Goal: Task Accomplishment & Management: Manage account settings

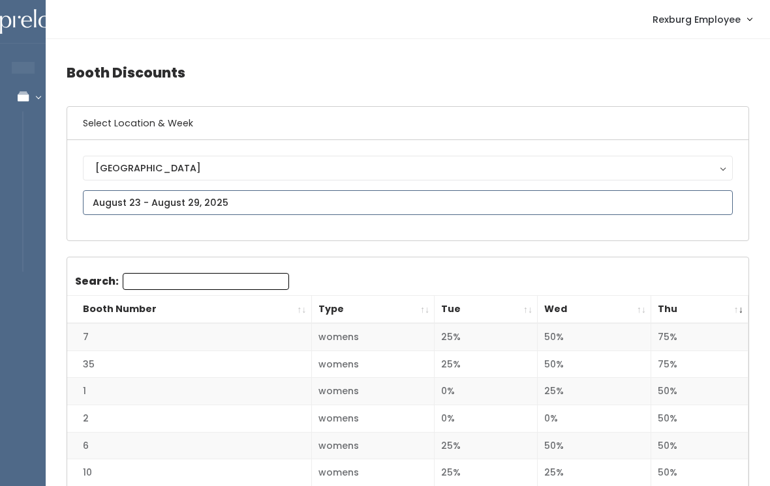
click at [162, 198] on input "text" at bounding box center [408, 202] width 650 height 25
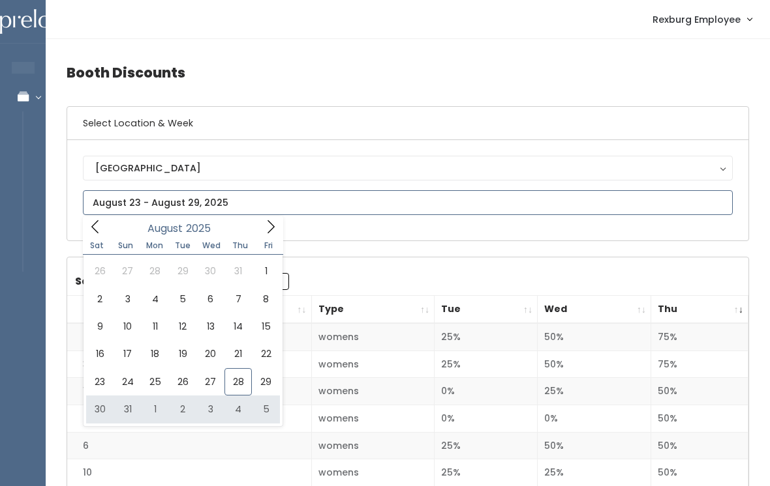
type input "August 30 to September 5"
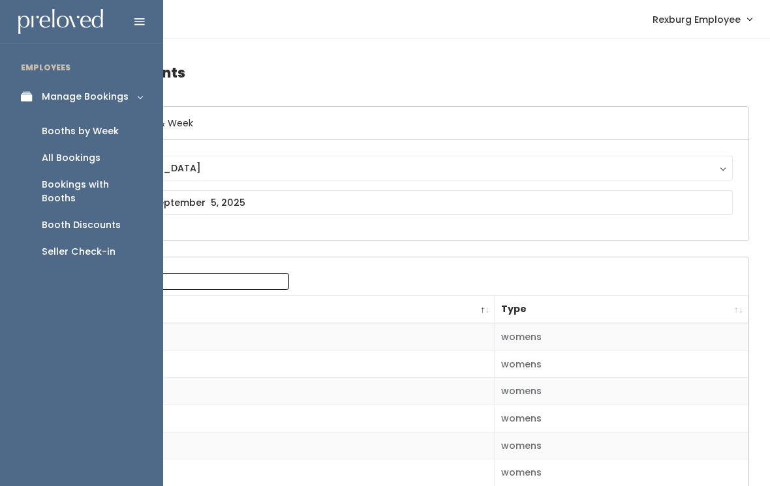
click at [93, 125] on div "Booths by Week" at bounding box center [80, 132] width 77 height 14
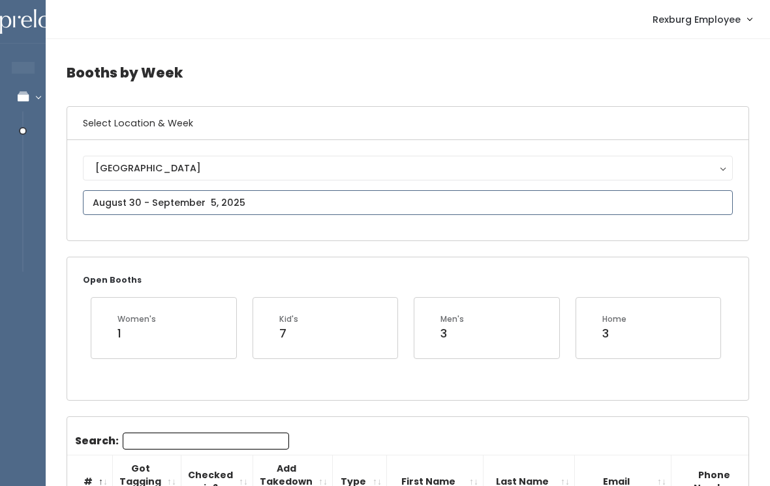
click at [208, 194] on input "text" at bounding box center [408, 202] width 650 height 25
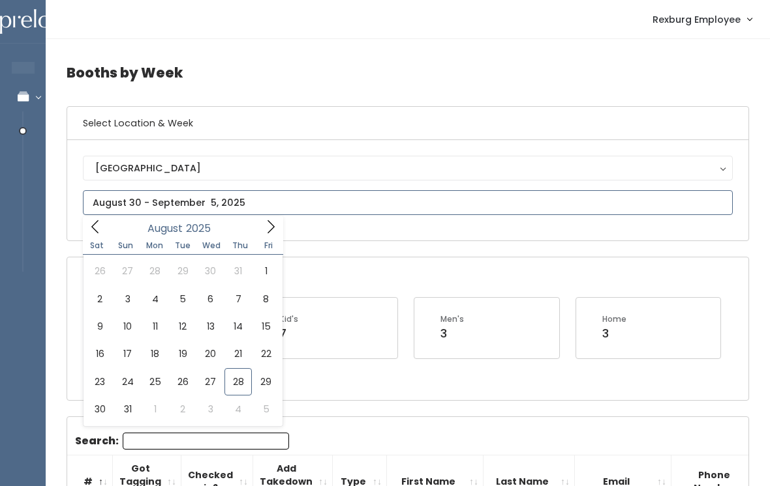
type input "August 30 to September 5"
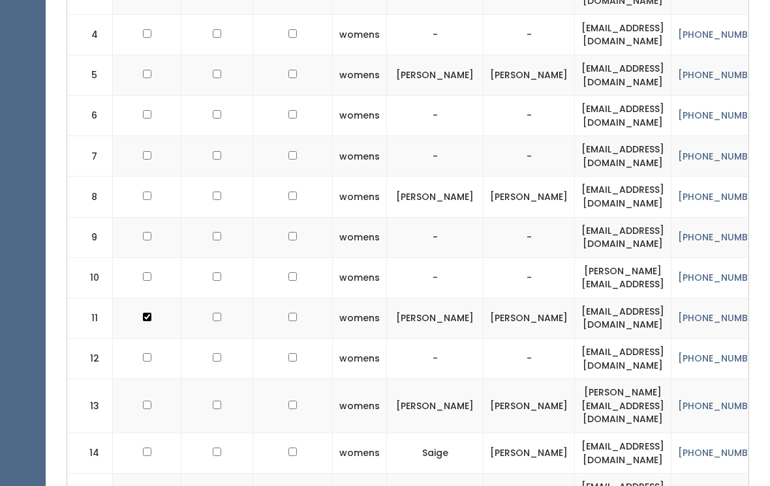
checkbox input "true"
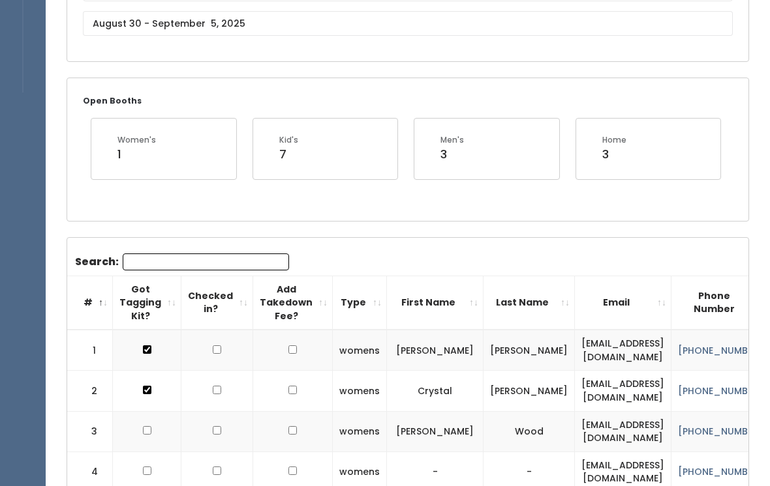
click at [170, 254] on input "Search:" at bounding box center [206, 262] width 166 height 17
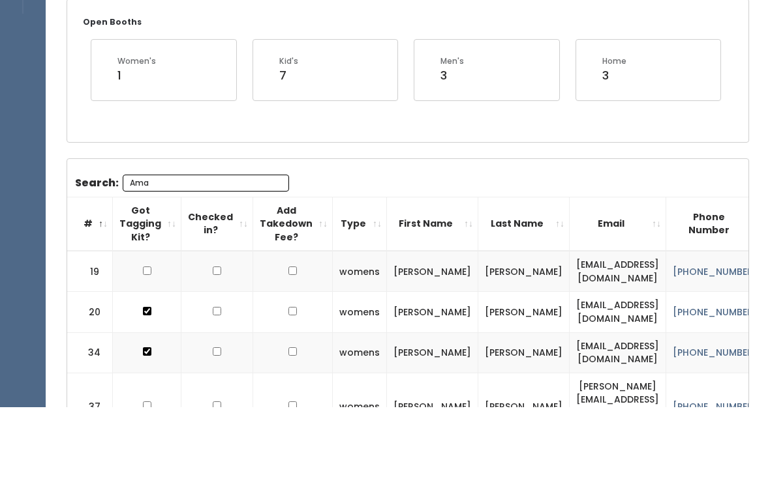
scroll to position [139, 0]
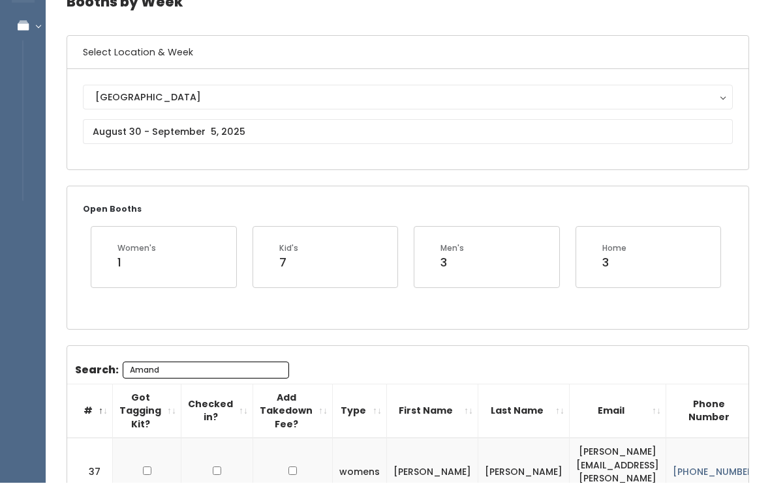
type input "Amand"
click at [213, 134] on body "EMPLOYEES Manage Bookings Booths by Week All Bookings Bookings with Booths Boot…" at bounding box center [385, 271] width 770 height 676
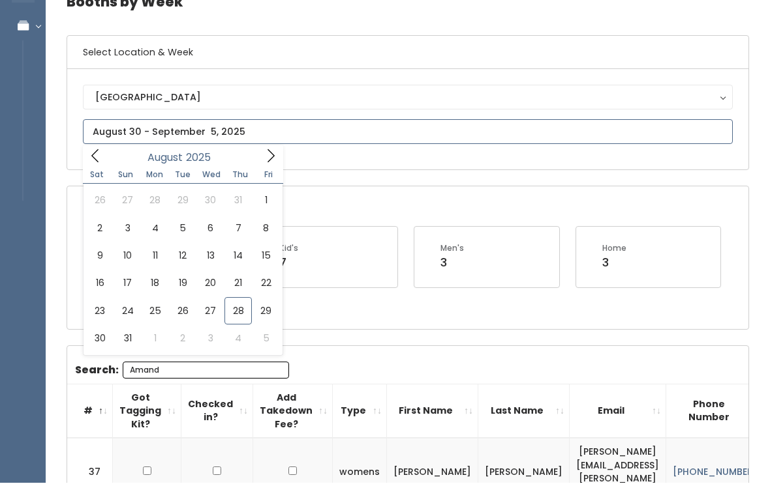
scroll to position [71, 0]
type input "August 30 to September 5"
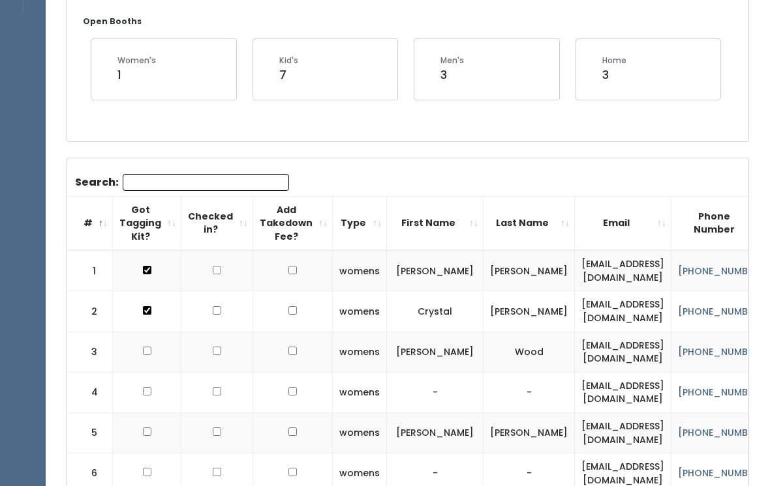
click at [202, 187] on input "Search:" at bounding box center [206, 183] width 166 height 17
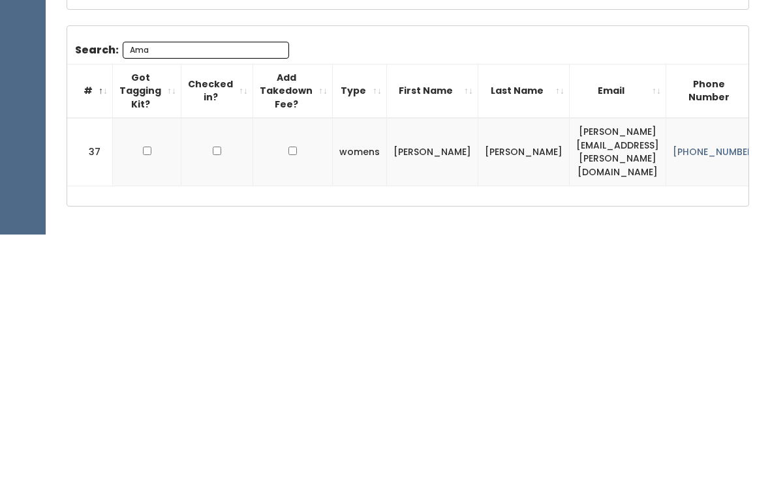
scroll to position [141, 0]
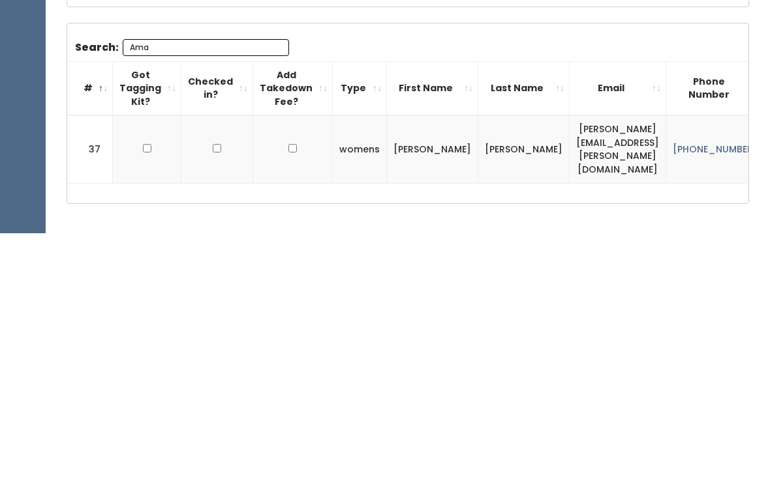
type input "Ama"
click at [147, 397] on input "checkbox" at bounding box center [147, 401] width 8 height 8
checkbox input "true"
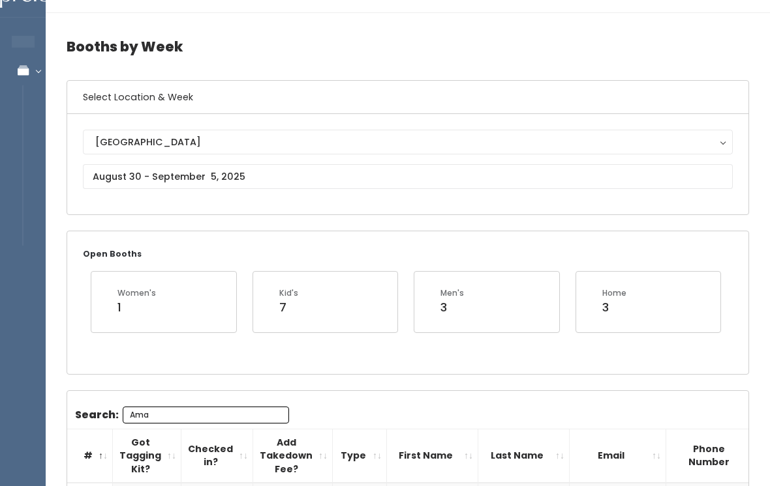
scroll to position [0, 0]
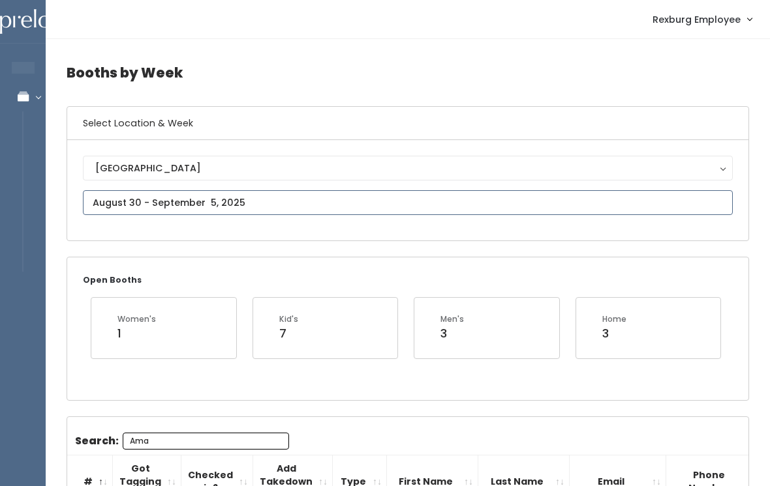
click at [248, 202] on input "text" at bounding box center [408, 202] width 650 height 25
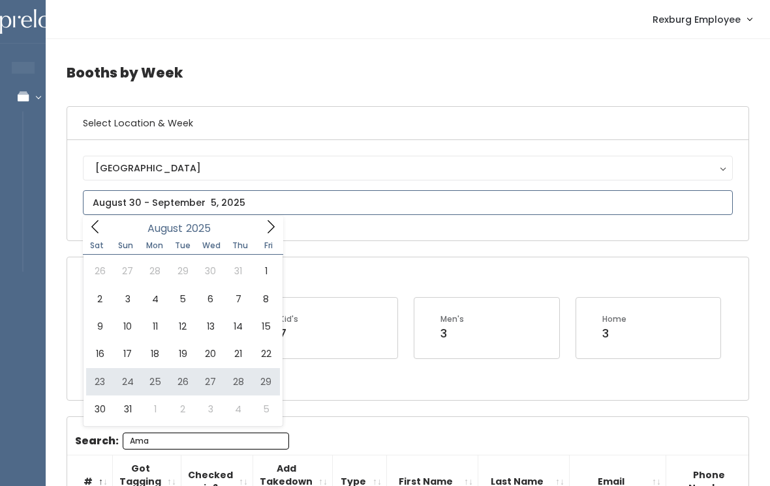
type input "[DATE] to [DATE]"
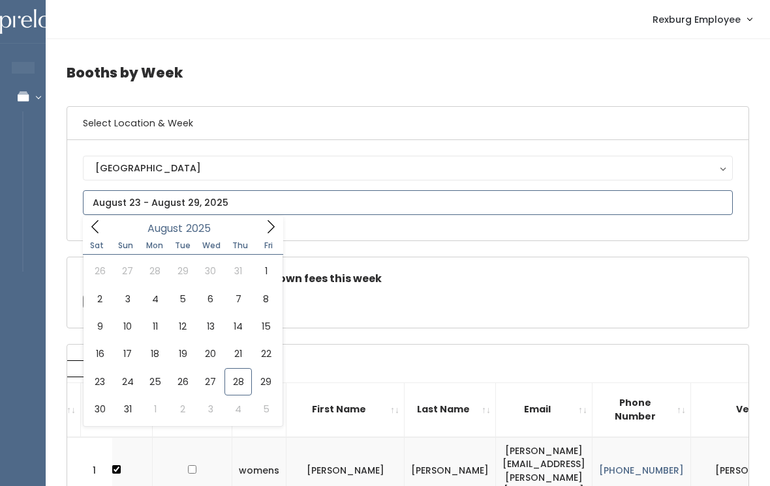
click at [272, 231] on icon at bounding box center [270, 227] width 14 height 14
type input "September 20 to September 26"
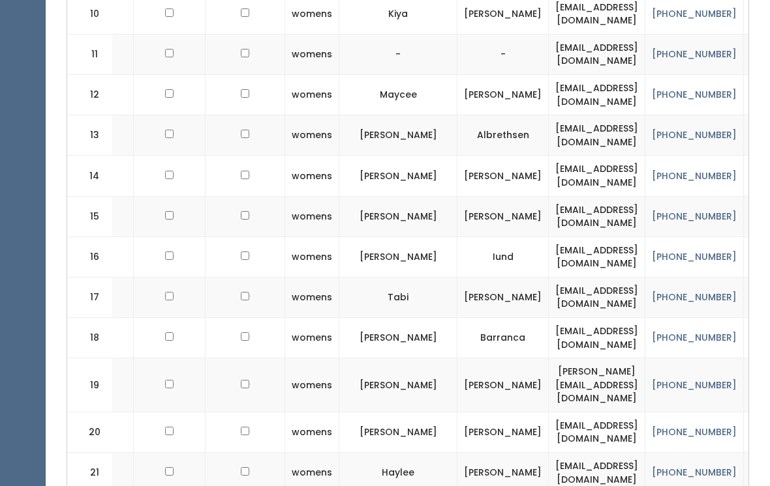
scroll to position [881, 0]
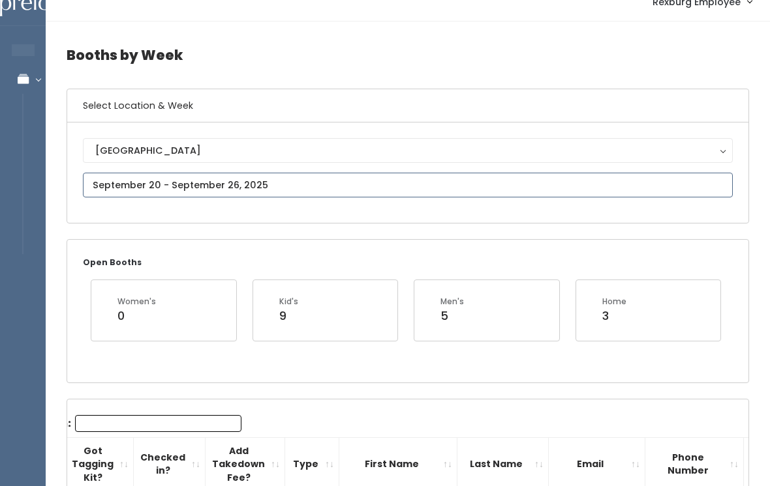
click at [205, 181] on input "text" at bounding box center [408, 185] width 650 height 25
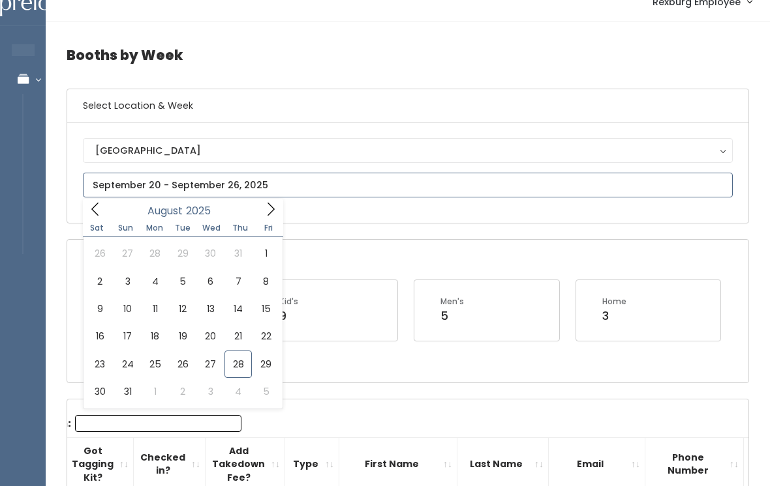
scroll to position [18, 0]
click at [95, 213] on icon at bounding box center [94, 209] width 7 height 13
click at [278, 207] on span at bounding box center [270, 209] width 25 height 20
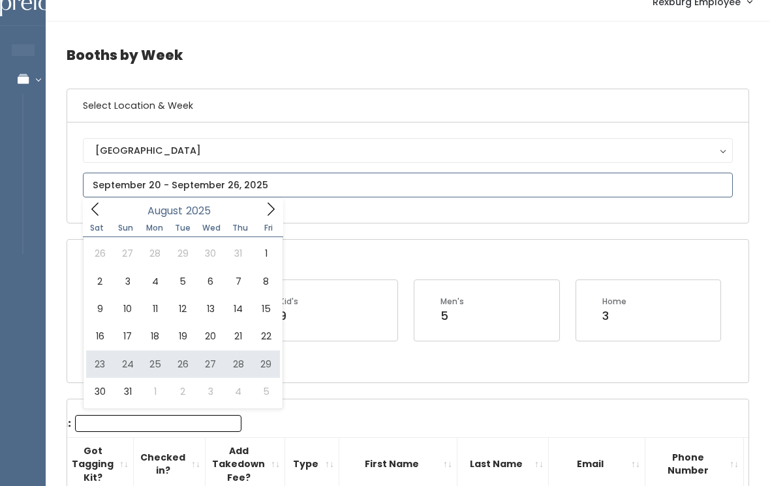
type input "August 23 to August 29"
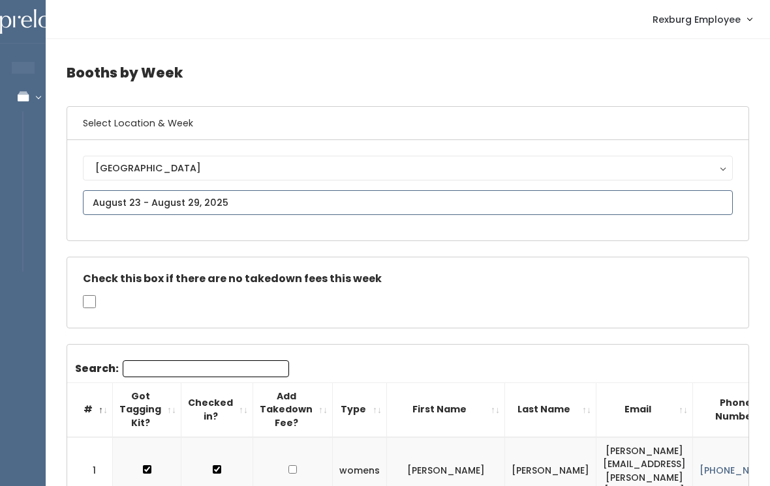
click at [164, 200] on input "text" at bounding box center [408, 202] width 650 height 25
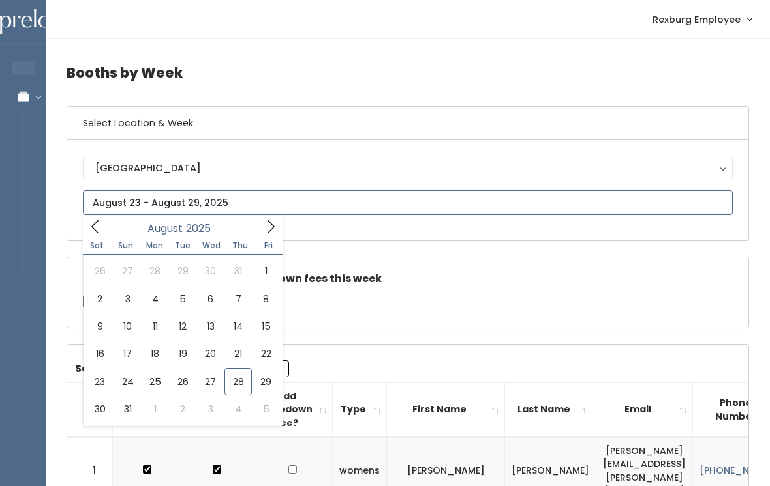
type input "August 30 to September 5"
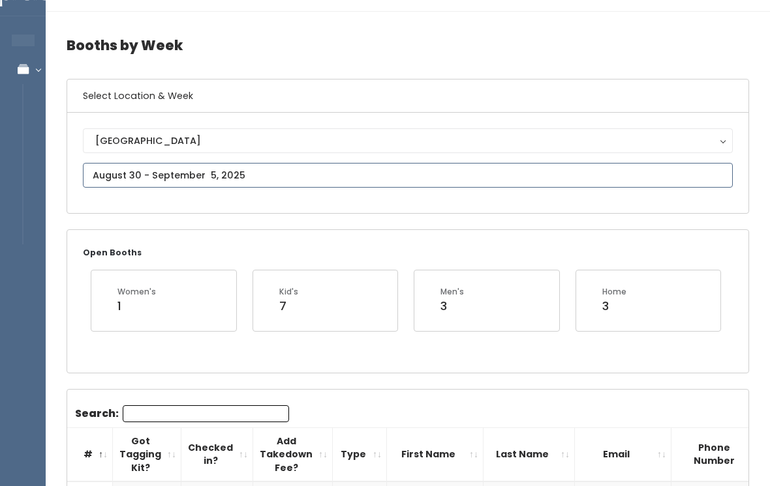
click at [123, 170] on input "text" at bounding box center [408, 176] width 650 height 25
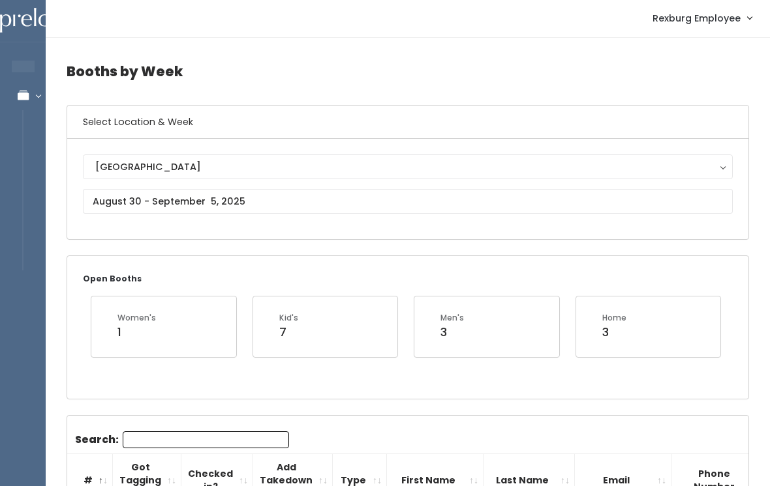
scroll to position [0, 0]
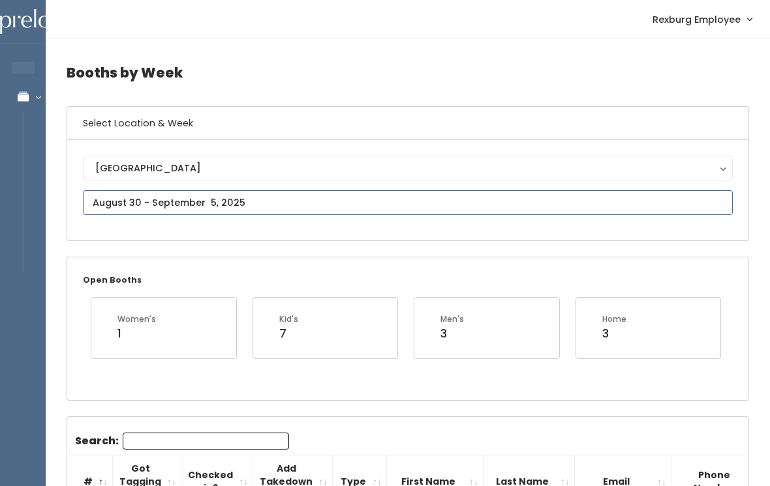
click at [136, 203] on input "text" at bounding box center [408, 202] width 650 height 25
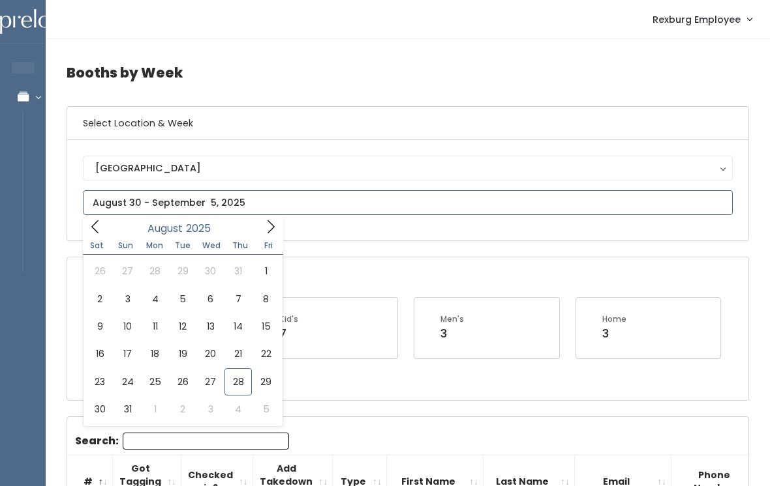
click at [260, 226] on span at bounding box center [270, 227] width 25 height 20
type input "September 6 to September 12"
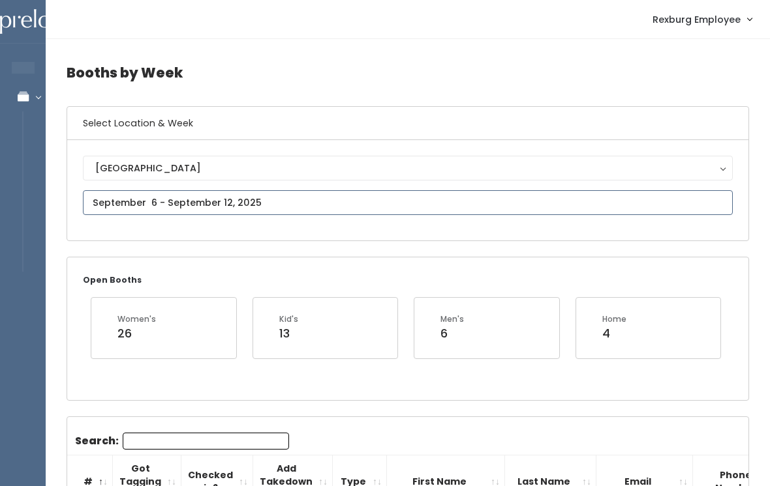
click at [125, 202] on input "text" at bounding box center [408, 202] width 650 height 25
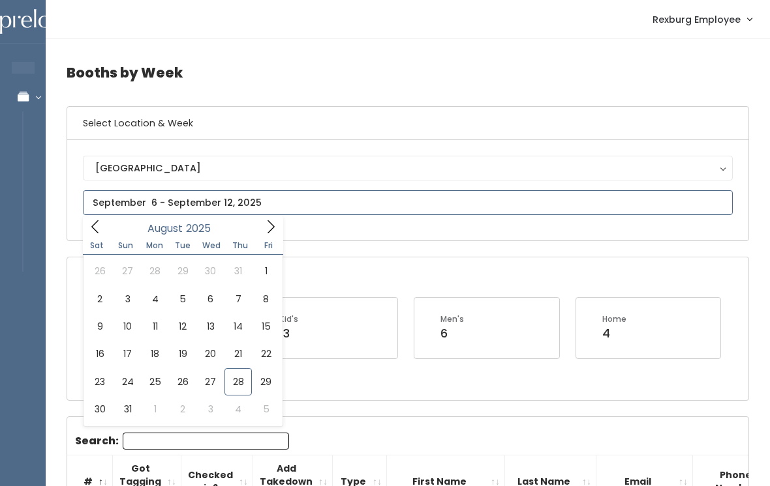
click at [275, 236] on span at bounding box center [270, 227] width 25 height 20
type input "September 13 to September 19"
